Goal: Information Seeking & Learning: Understand process/instructions

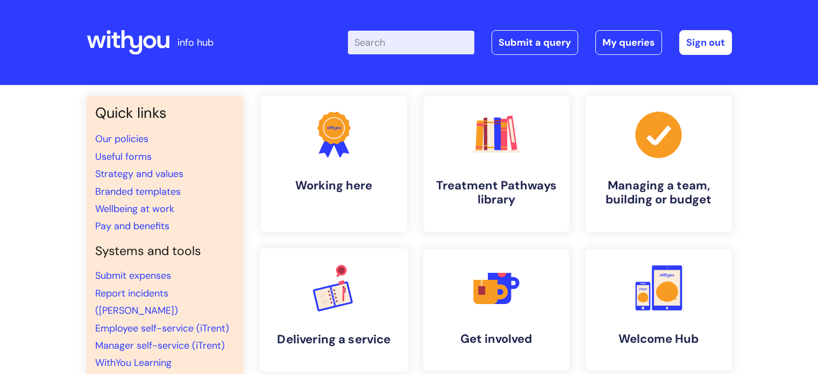
scroll to position [108, 0]
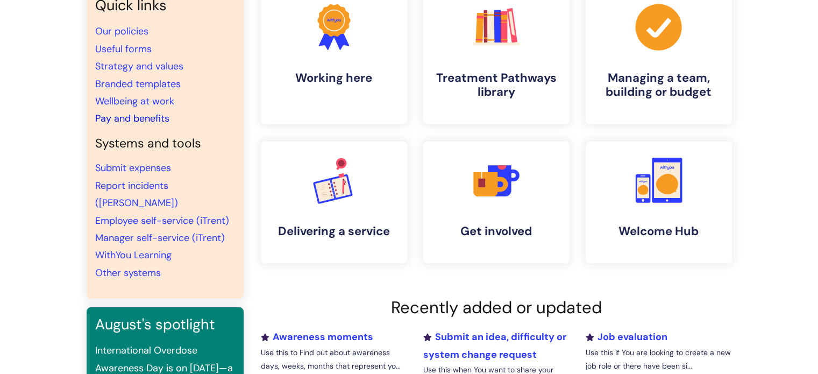
click at [128, 116] on link "Pay and benefits" at bounding box center [132, 118] width 74 height 13
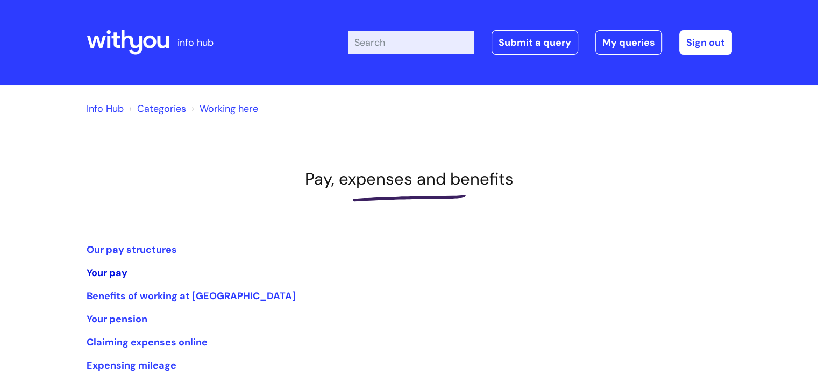
click at [97, 272] on link "Your pay" at bounding box center [107, 272] width 41 height 13
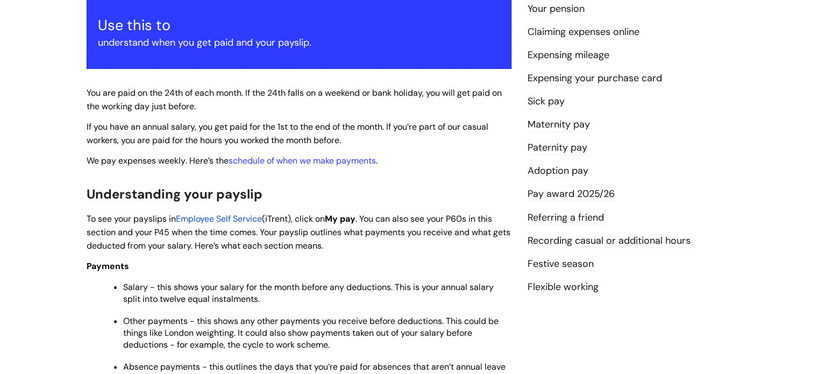
scroll to position [215, 0]
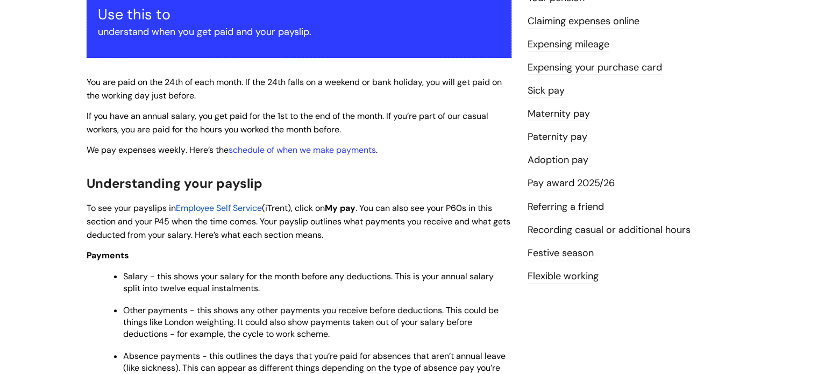
click at [182, 205] on span "Employee Self Service" at bounding box center [219, 207] width 86 height 11
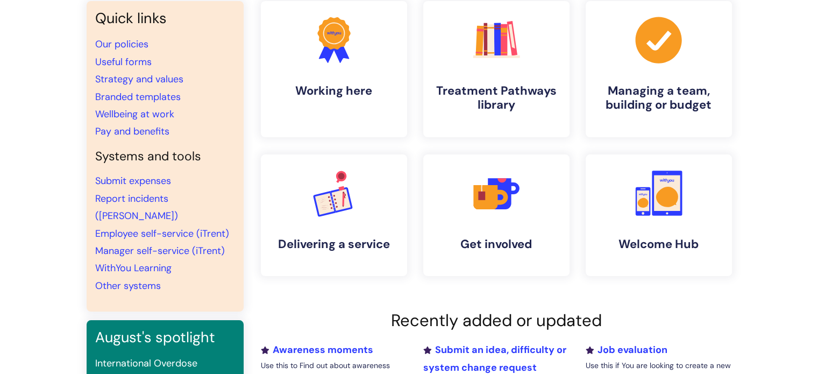
scroll to position [108, 0]
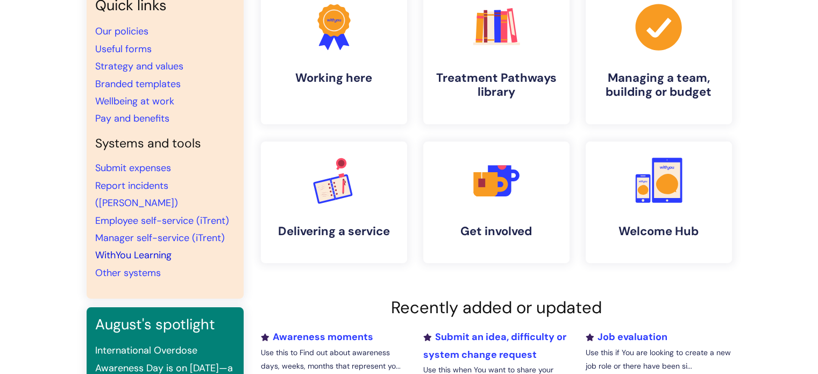
click at [151, 249] on link "WithYou Learning" at bounding box center [133, 255] width 76 height 13
